Goal: Information Seeking & Learning: Check status

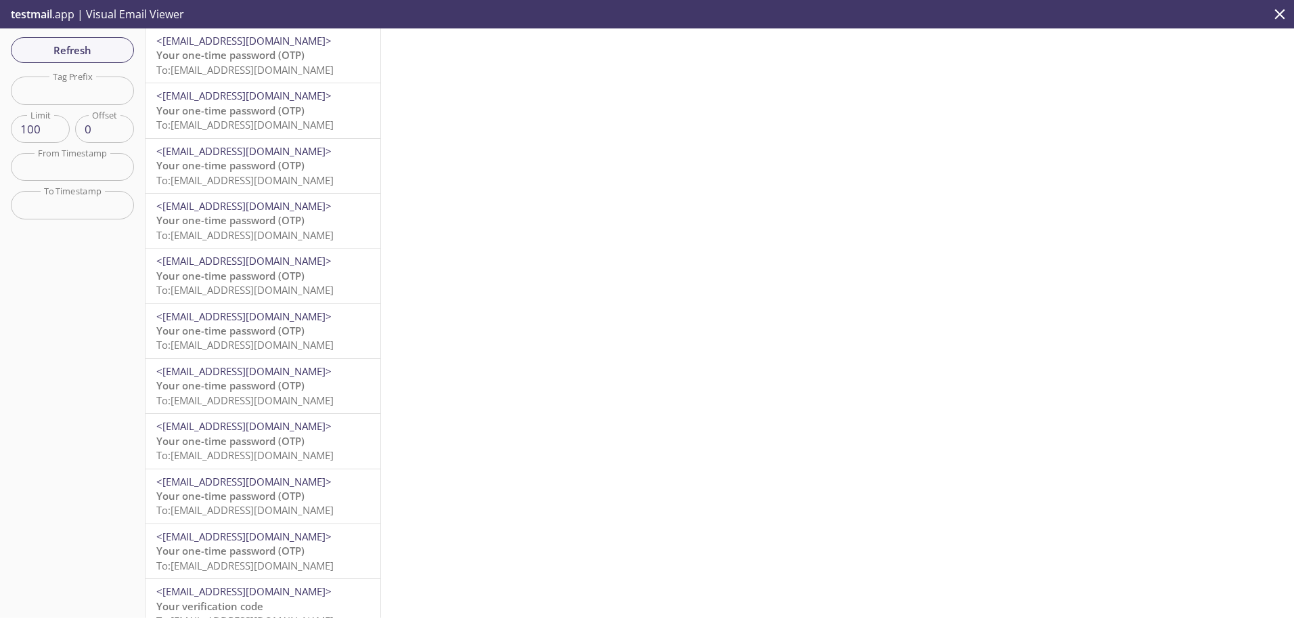
click at [233, 65] on span "To: ta.800624137@inbox.testmail.app" at bounding box center [244, 70] width 177 height 14
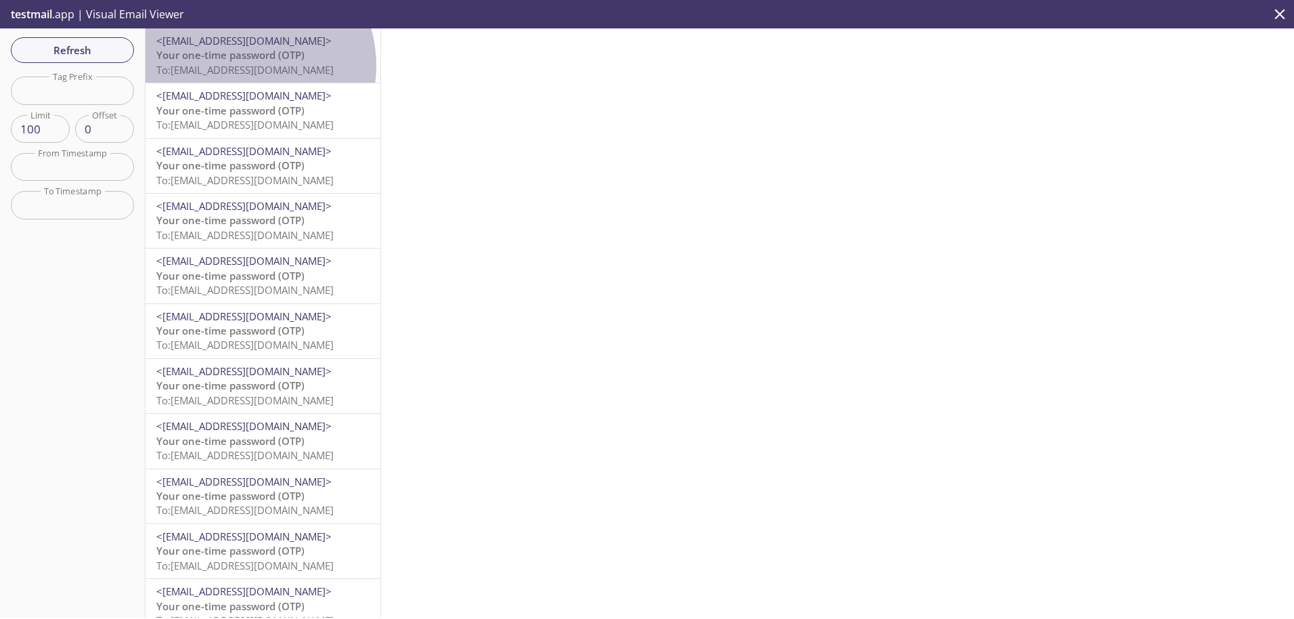
click at [238, 66] on span "To: ta.800624137@inbox.testmail.app" at bounding box center [244, 70] width 177 height 14
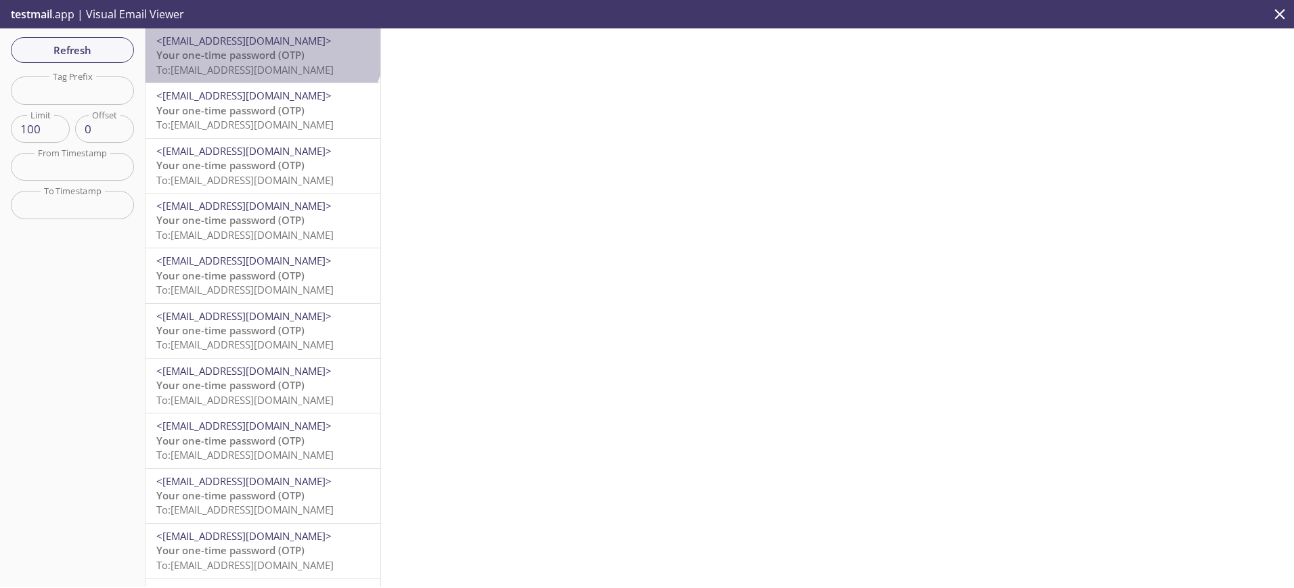
click at [261, 39] on span "<[EMAIL_ADDRESS][DOMAIN_NAME]>" at bounding box center [243, 41] width 175 height 14
